Goal: Find specific page/section: Find specific page/section

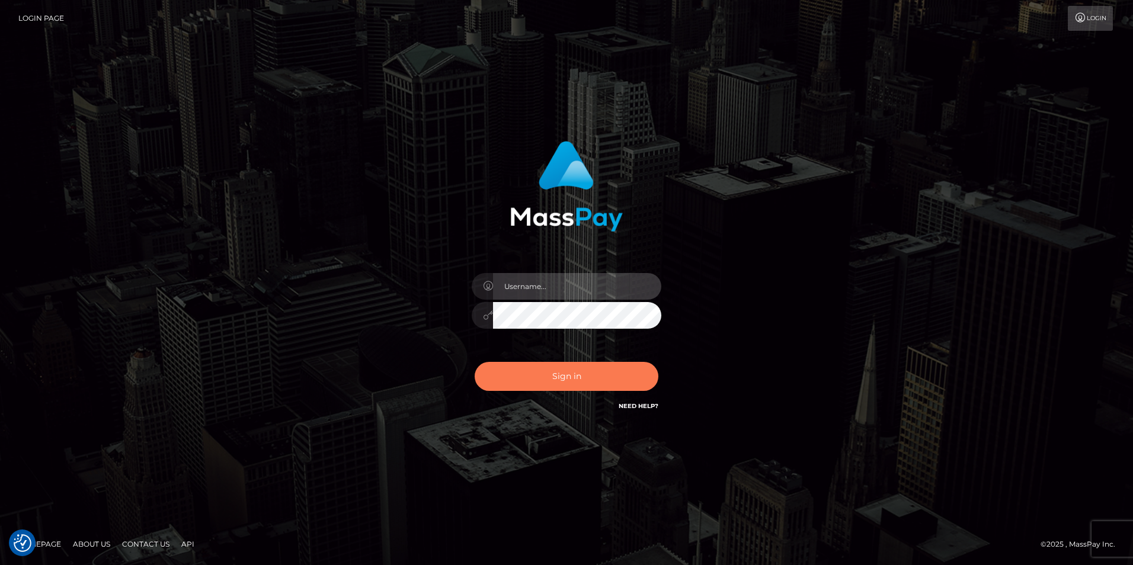
type input "tinan"
click at [585, 376] on button "Sign in" at bounding box center [567, 376] width 184 height 29
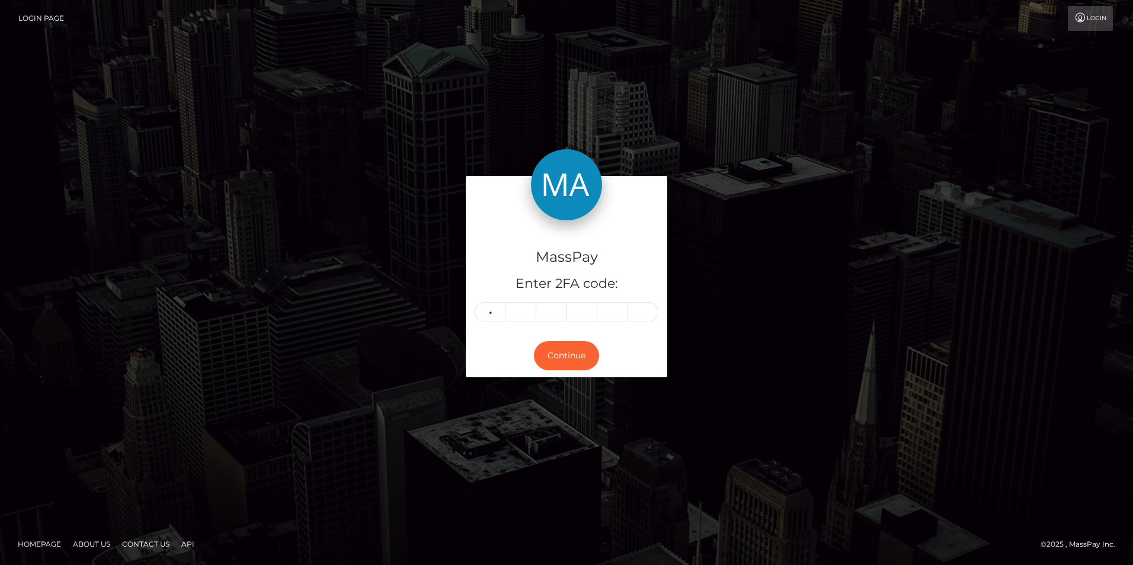
type input "7"
type input "9"
type input "6"
type input "0"
type input "3"
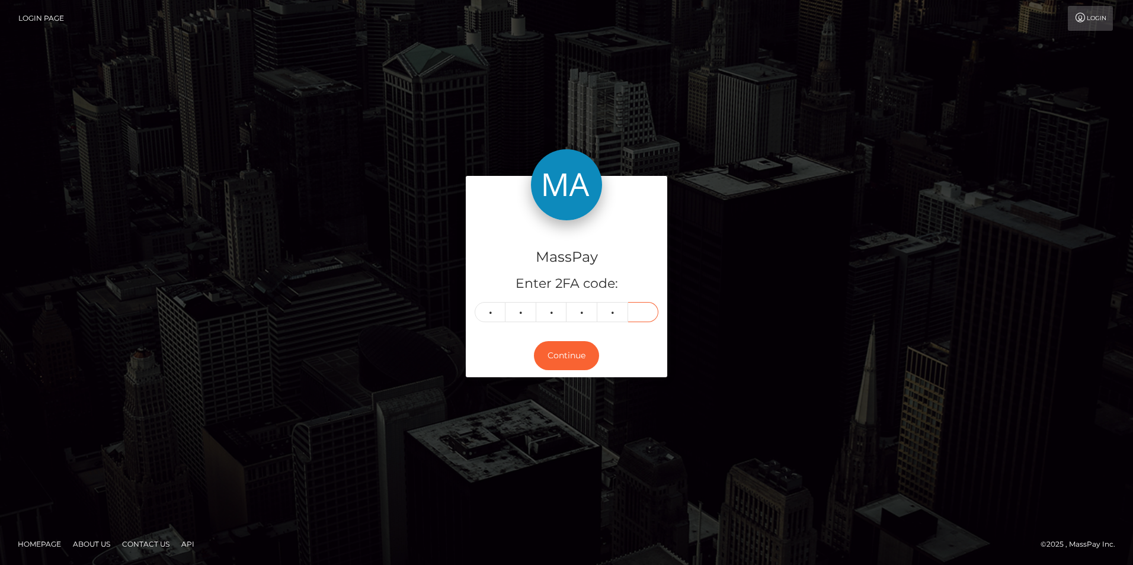
type input "2"
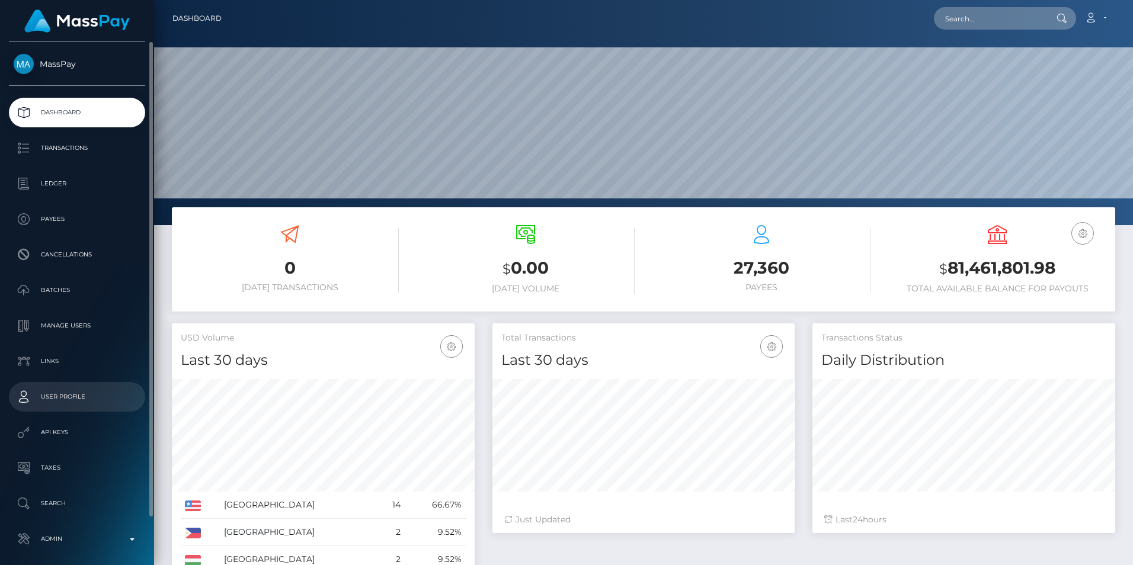
scroll to position [210, 302]
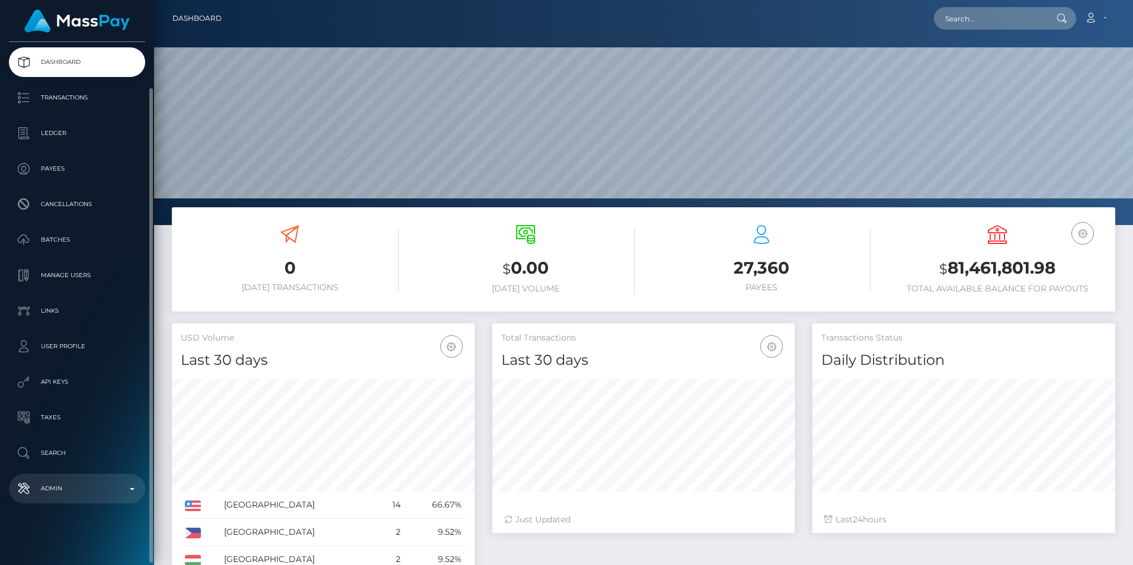
drag, startPoint x: 79, startPoint y: 492, endPoint x: 78, endPoint y: 476, distance: 15.5
click at [79, 492] on p "Admin" at bounding box center [77, 489] width 127 height 18
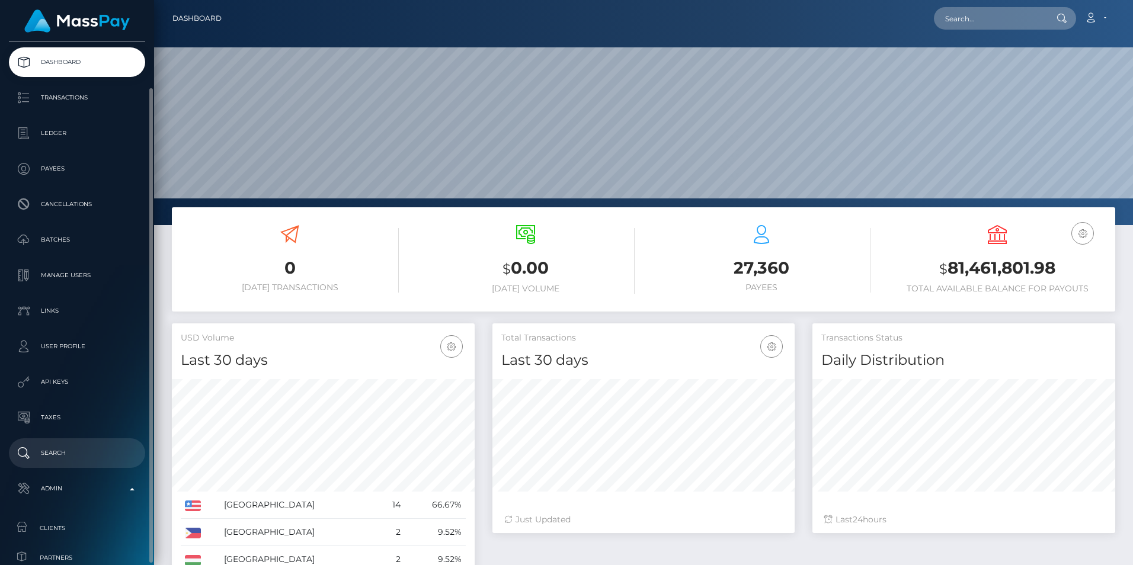
scroll to position [315, 0]
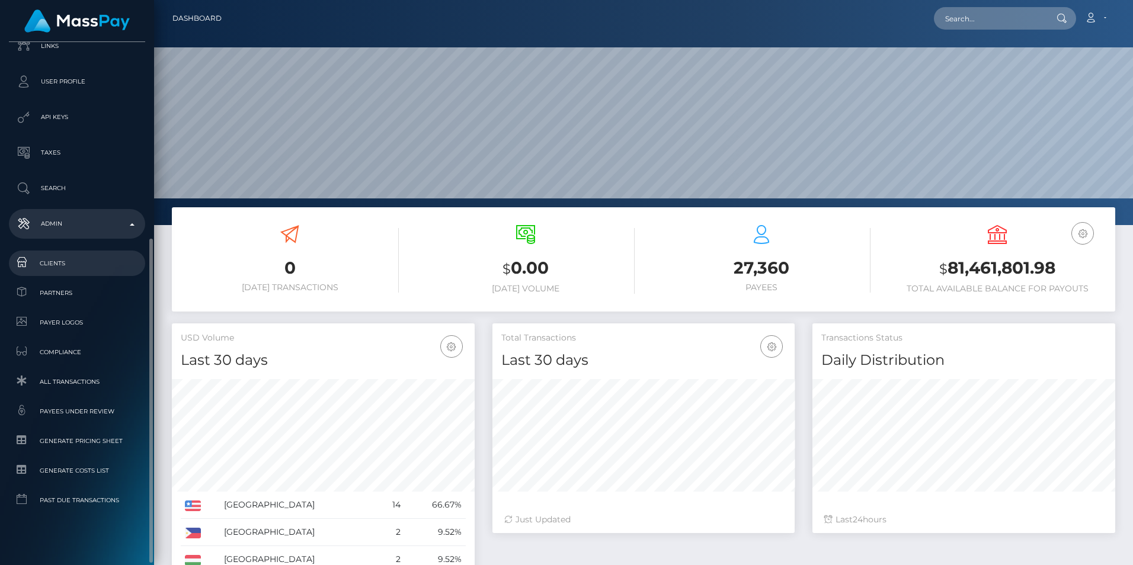
click at [93, 261] on span "Clients" at bounding box center [77, 264] width 127 height 14
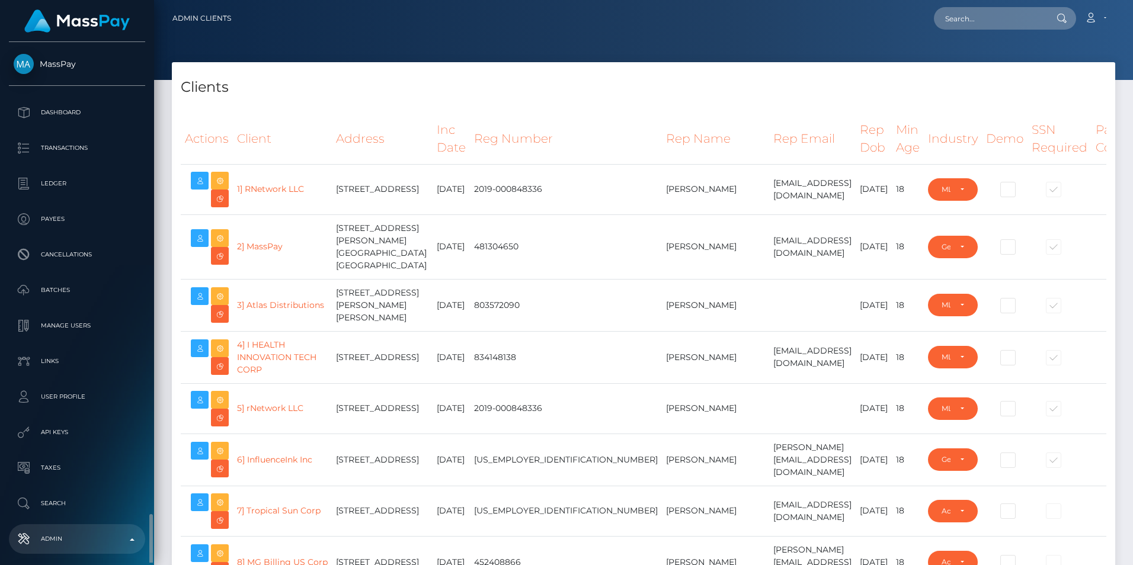
select select "223"
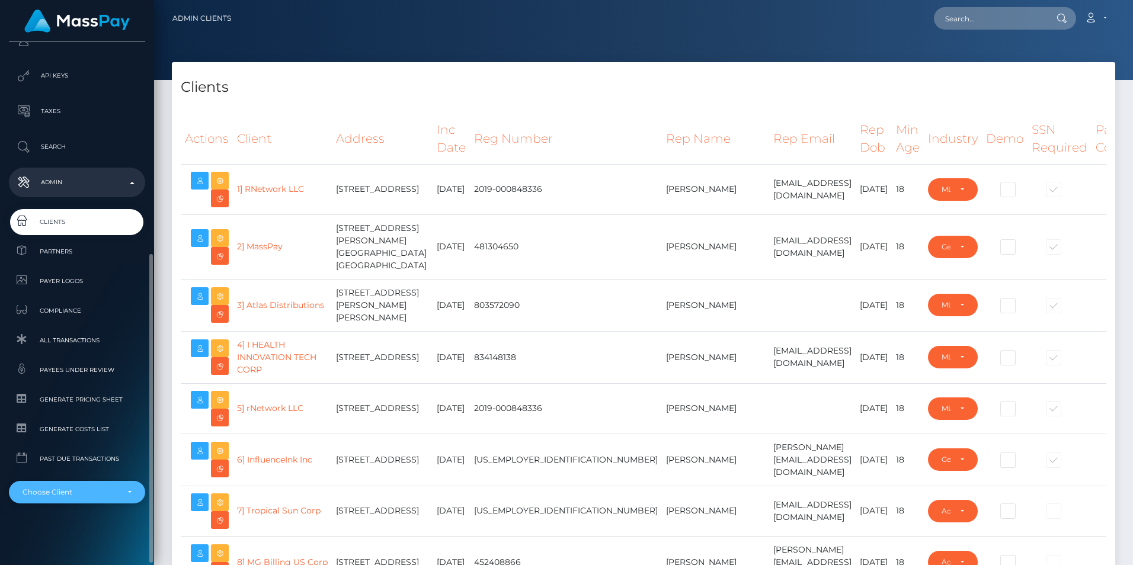
click at [72, 498] on div "Choose Client" at bounding box center [77, 492] width 136 height 23
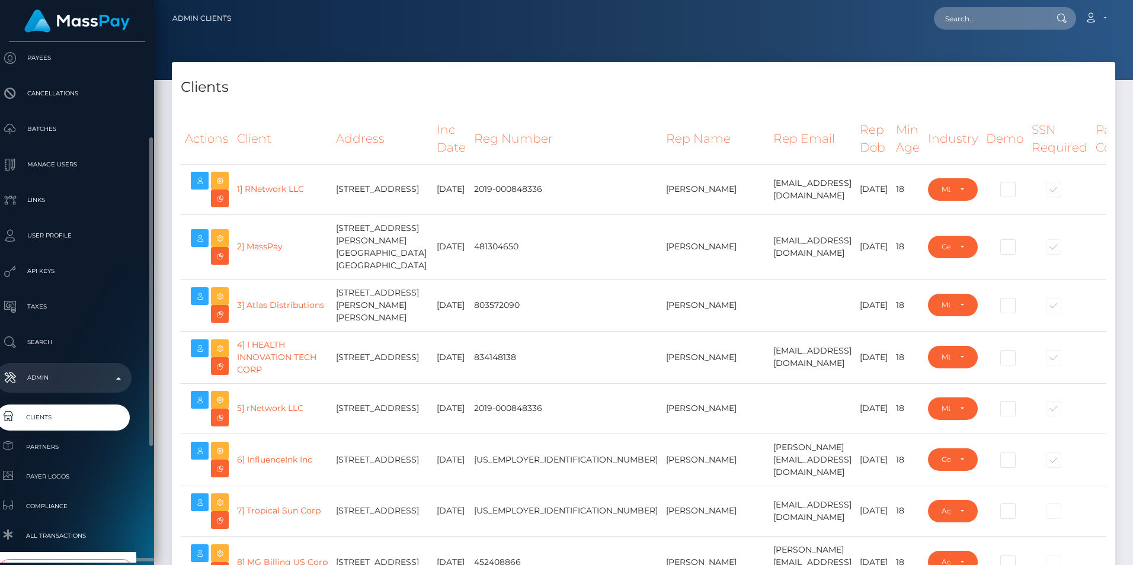
scroll to position [357, 14]
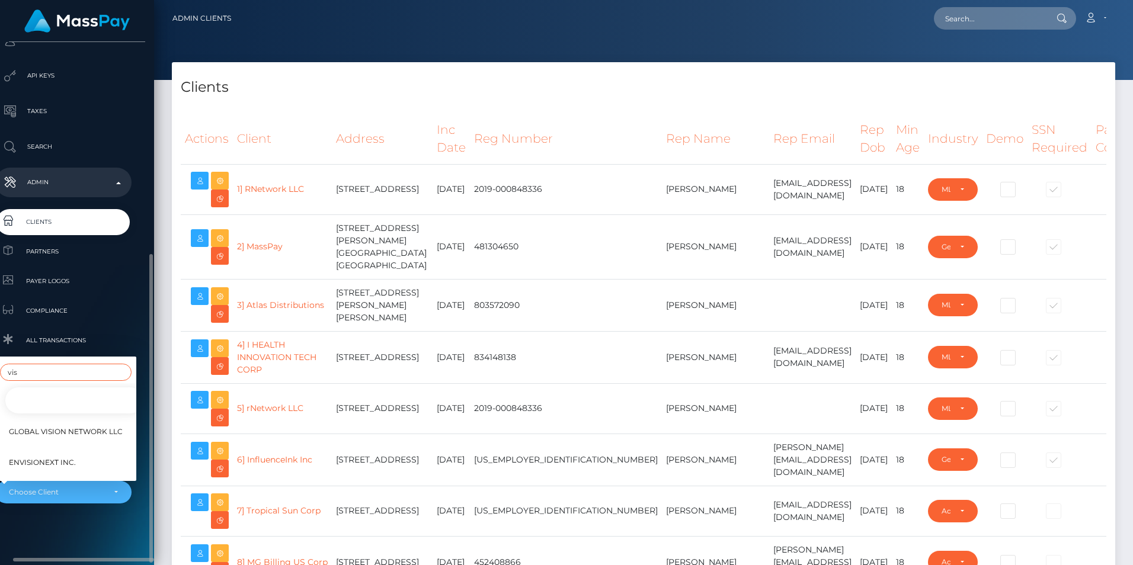
type input "vis"
click at [81, 424] on span "Global Vision Network LLC" at bounding box center [66, 431] width 114 height 15
select select "134"
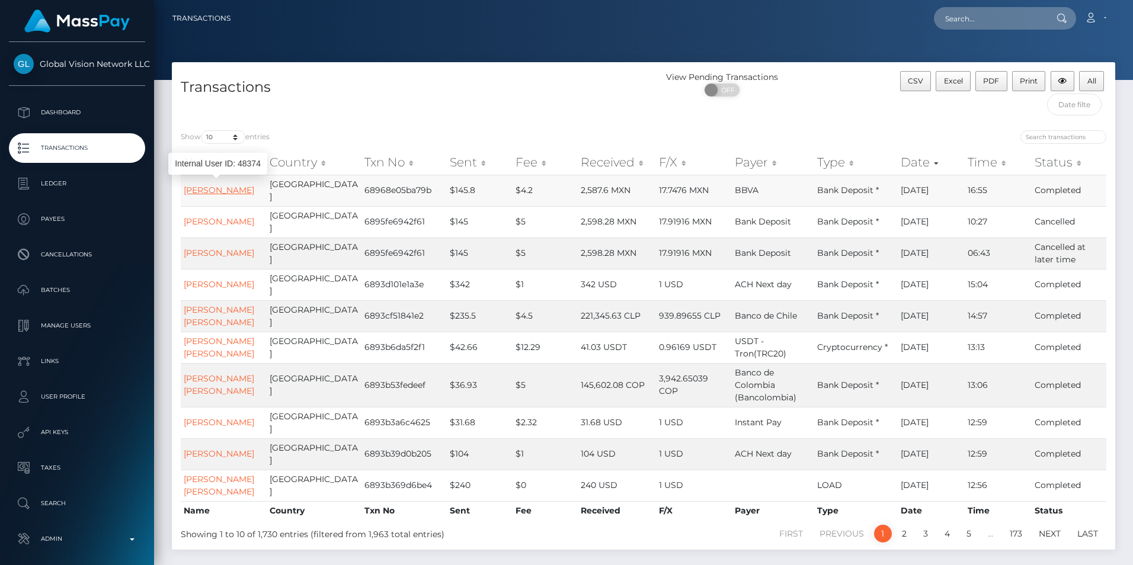
click at [228, 188] on link "HERLI MENDEZ REYES" at bounding box center [219, 190] width 71 height 11
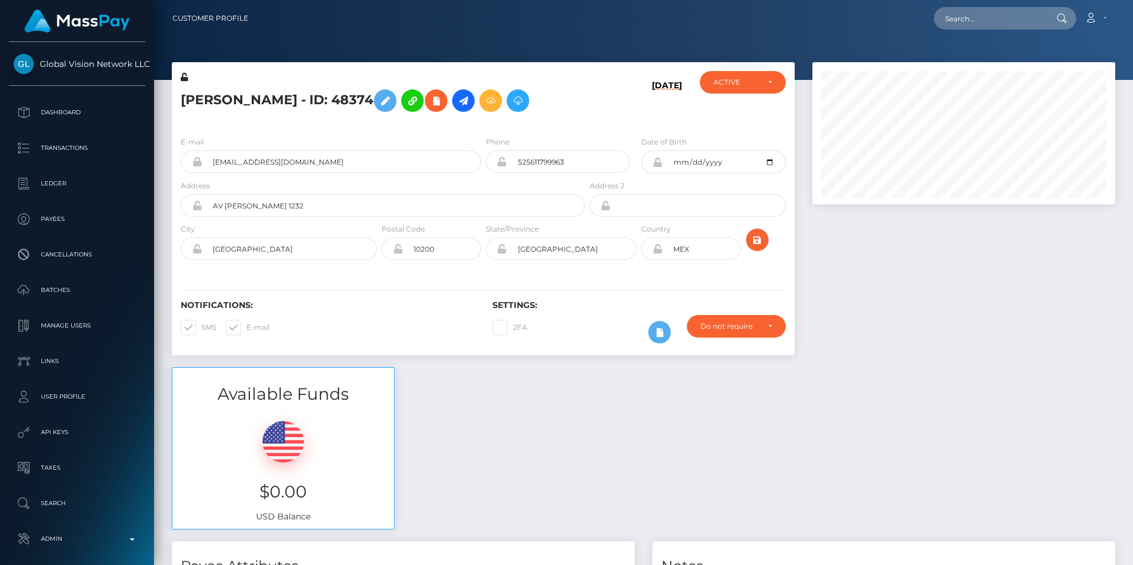
scroll to position [142, 302]
